Goal: Find specific page/section: Find specific page/section

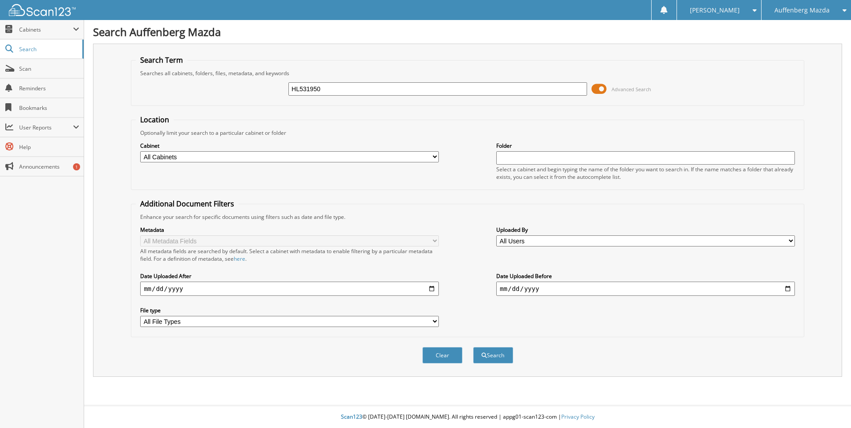
type input "HL531950"
click at [473, 347] on button "Search" at bounding box center [493, 355] width 40 height 16
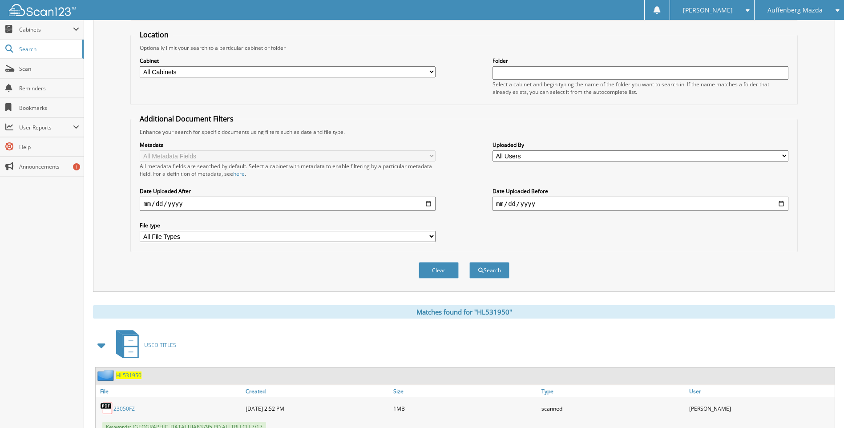
scroll to position [134, 0]
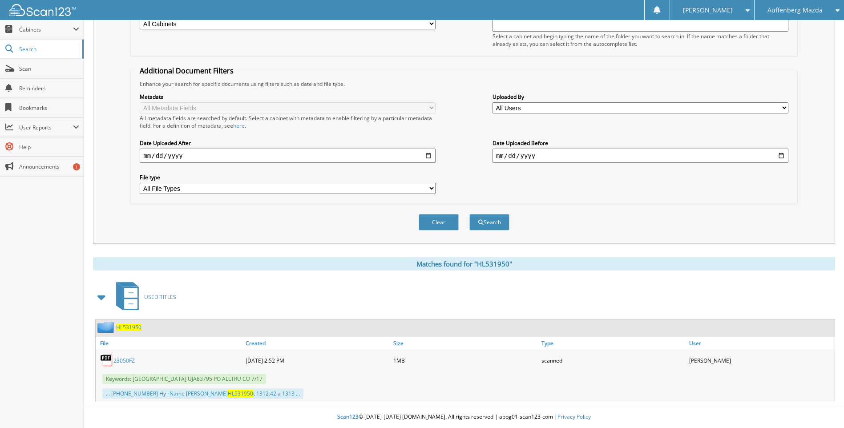
click at [138, 324] on span "HL531950" at bounding box center [128, 328] width 25 height 8
